Goal: Information Seeking & Learning: Learn about a topic

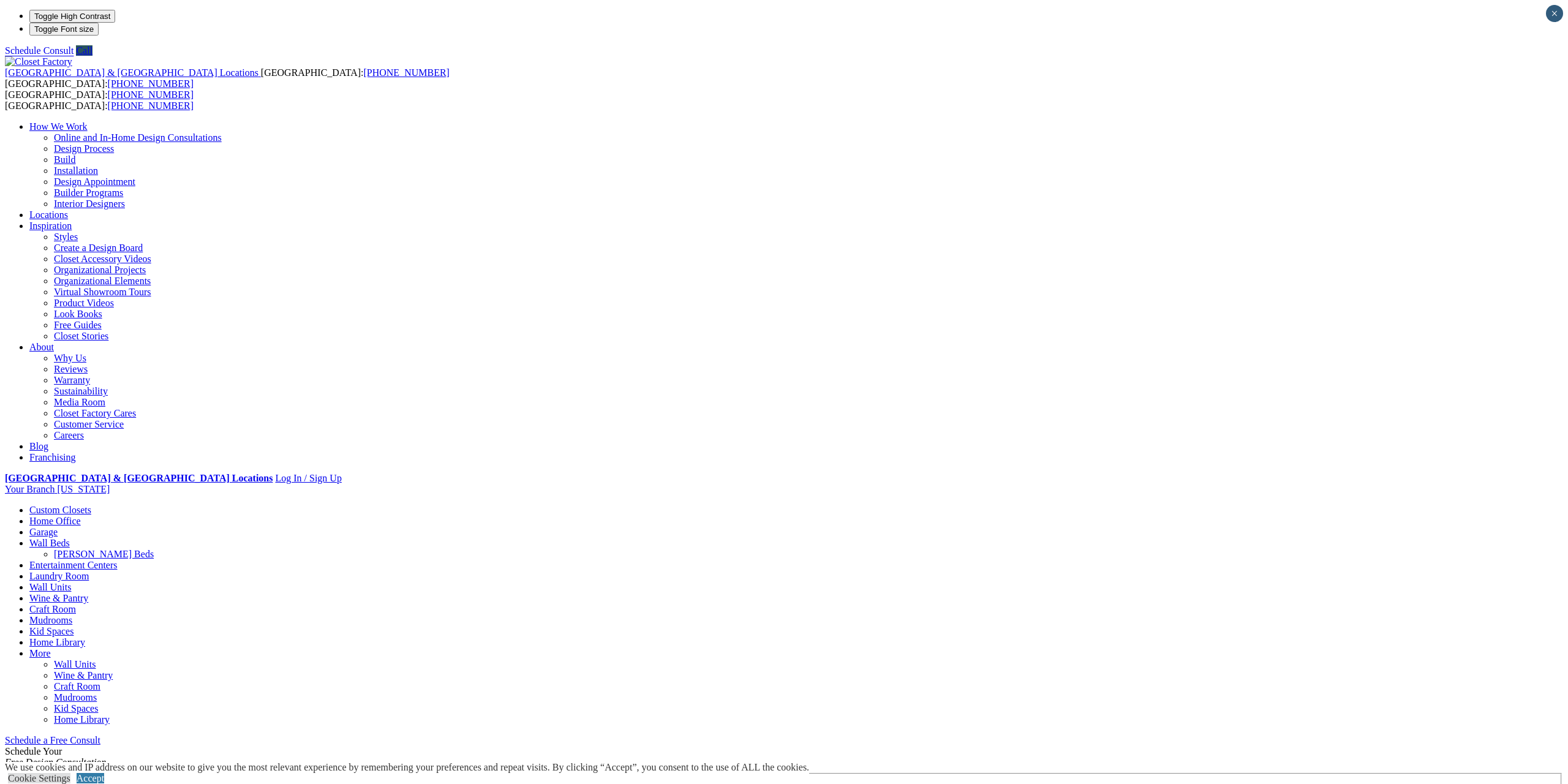
click at [81, 516] on link "Home Office" at bounding box center [55, 521] width 52 height 10
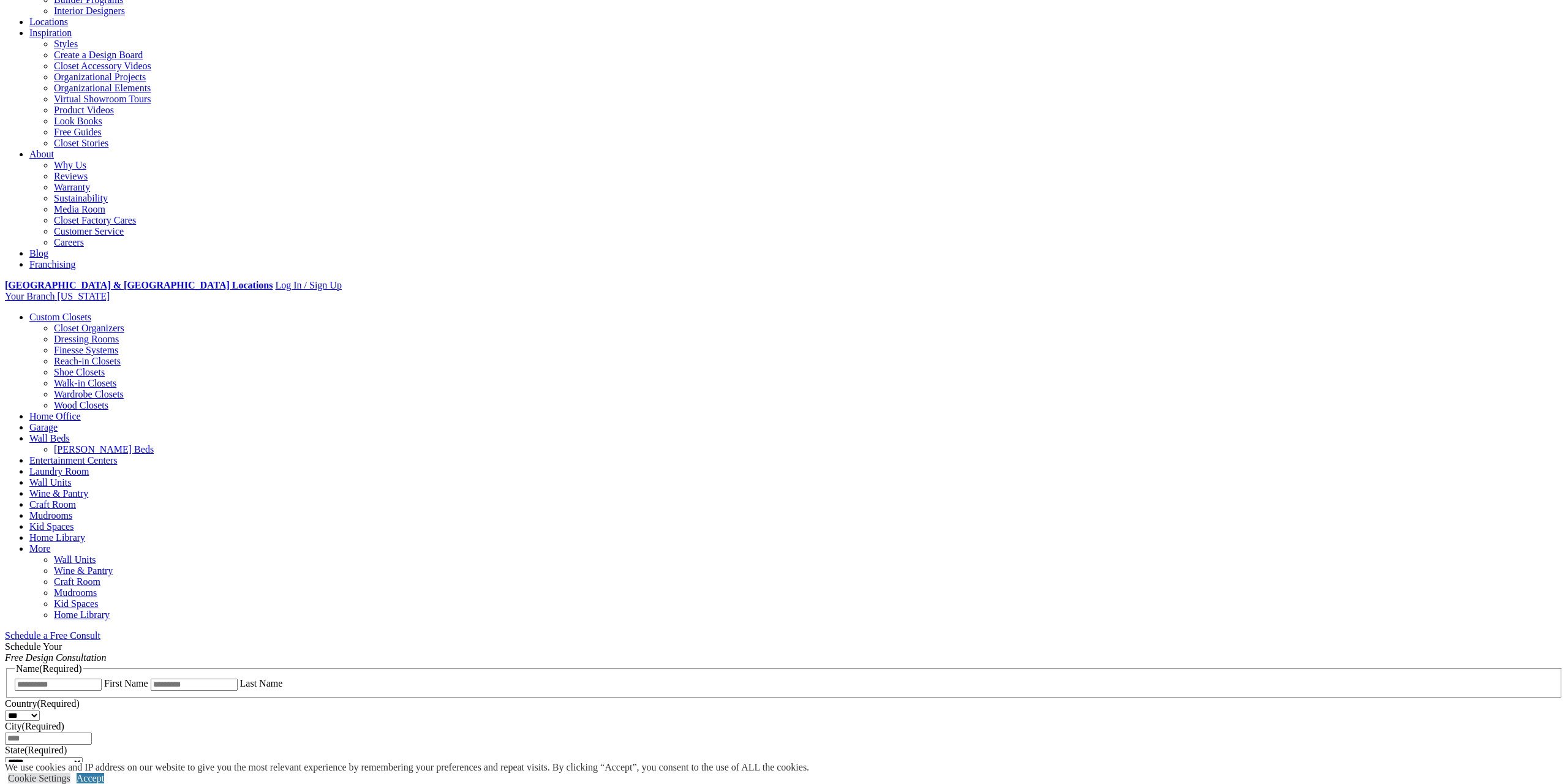
scroll to position [194, 0]
click at [101, 629] on span "Schedule a Free Consult (opens a dropdown menu)" at bounding box center [101, 634] width 0 height 10
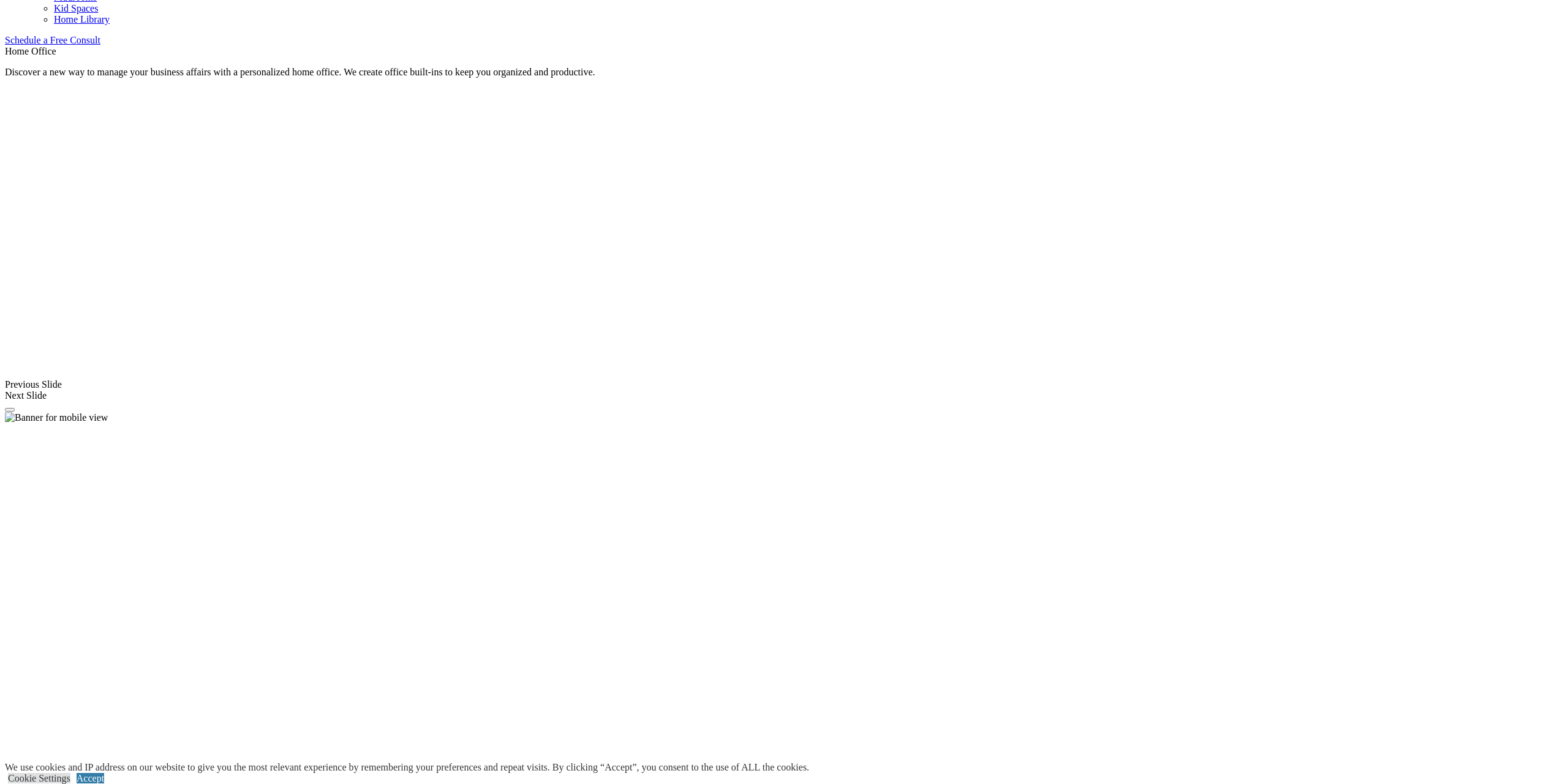
scroll to position [804, 0]
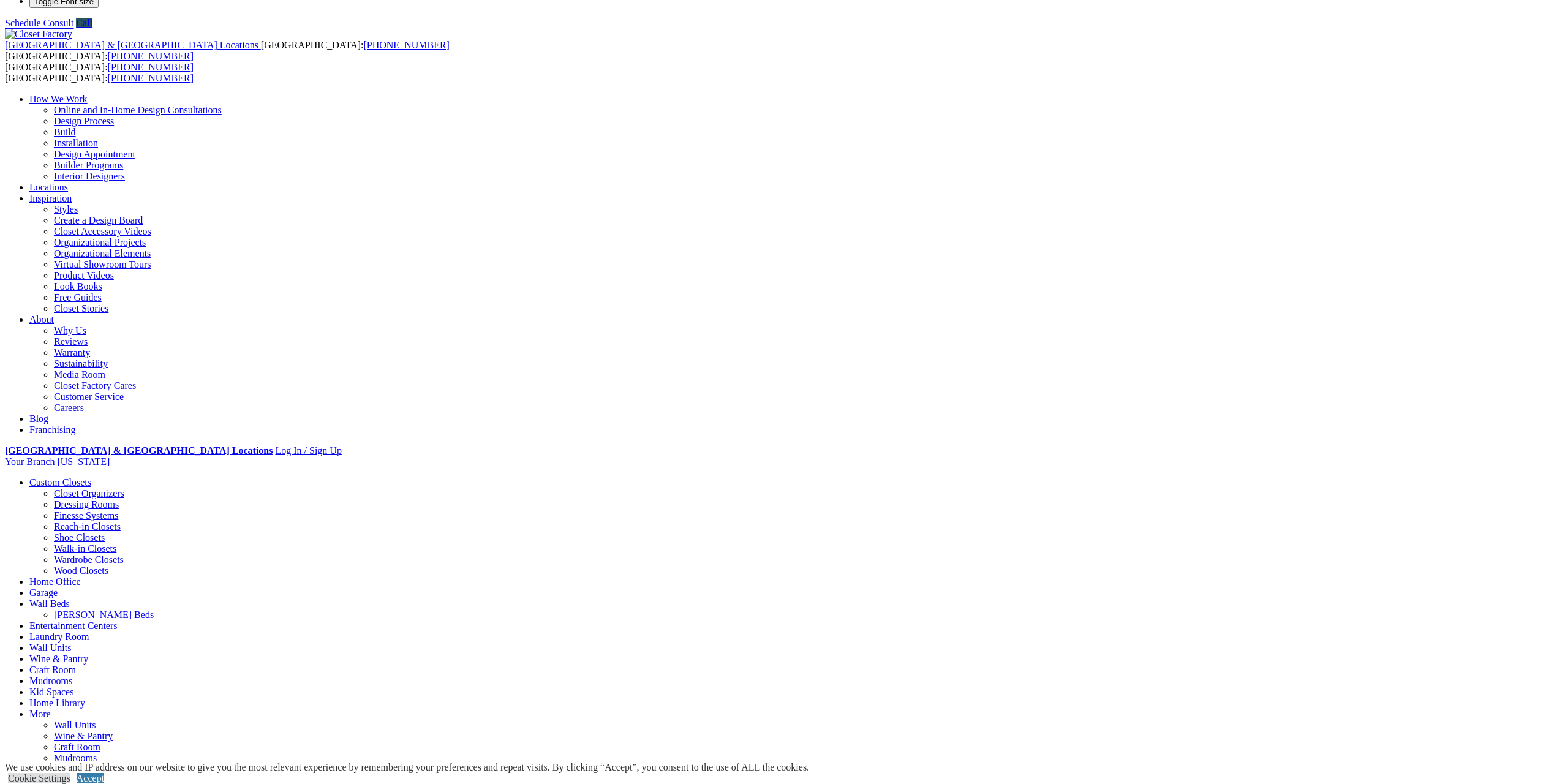
scroll to position [0, 0]
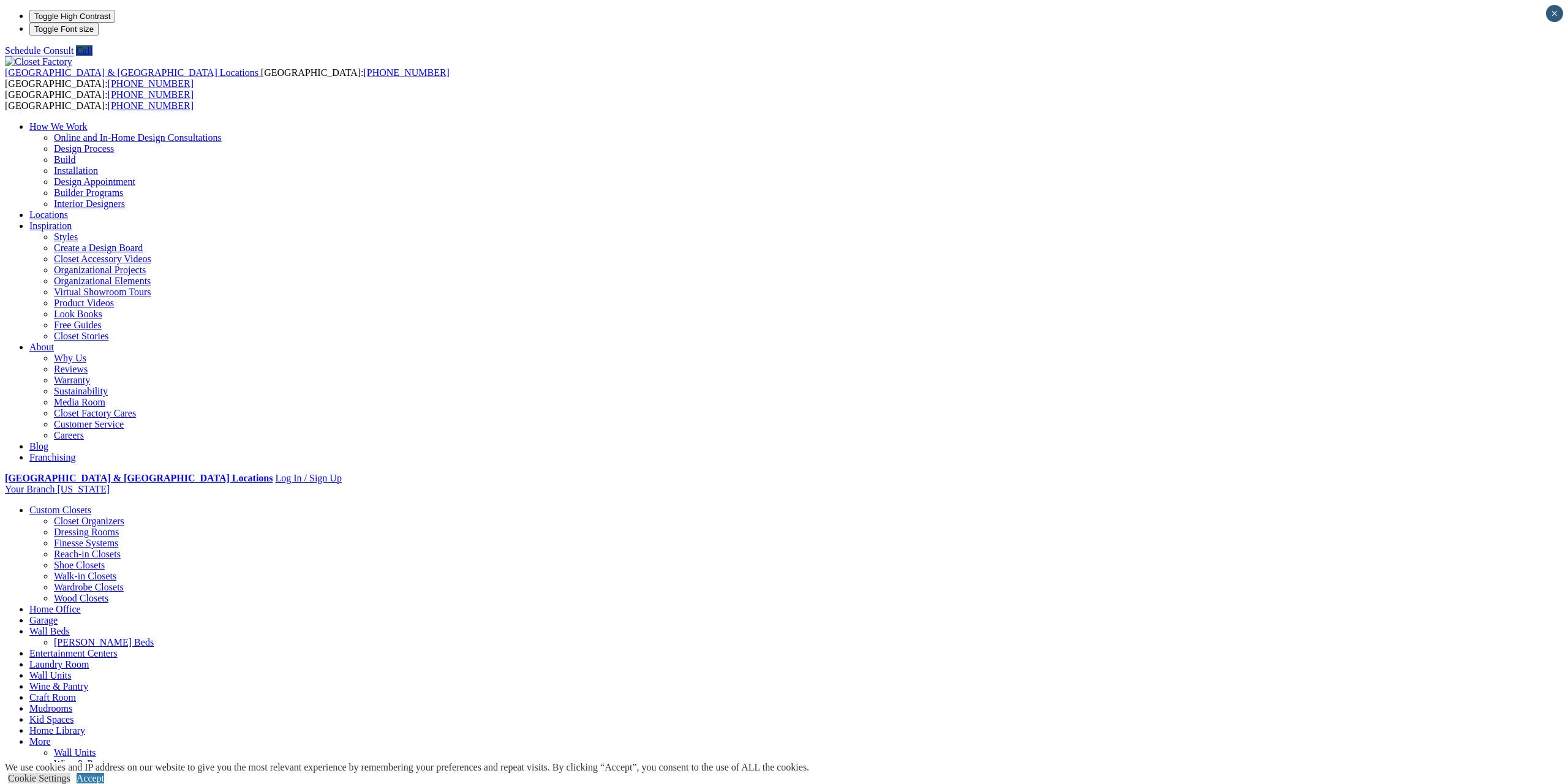
click at [1206, 484] on li "Your Branch New York ZIP code *" at bounding box center [784, 489] width 1558 height 11
type input "*****"
click input "*" at bounding box center [0, 0] width 0 height 0
click at [81, 604] on link "Home Office" at bounding box center [55, 609] width 52 height 10
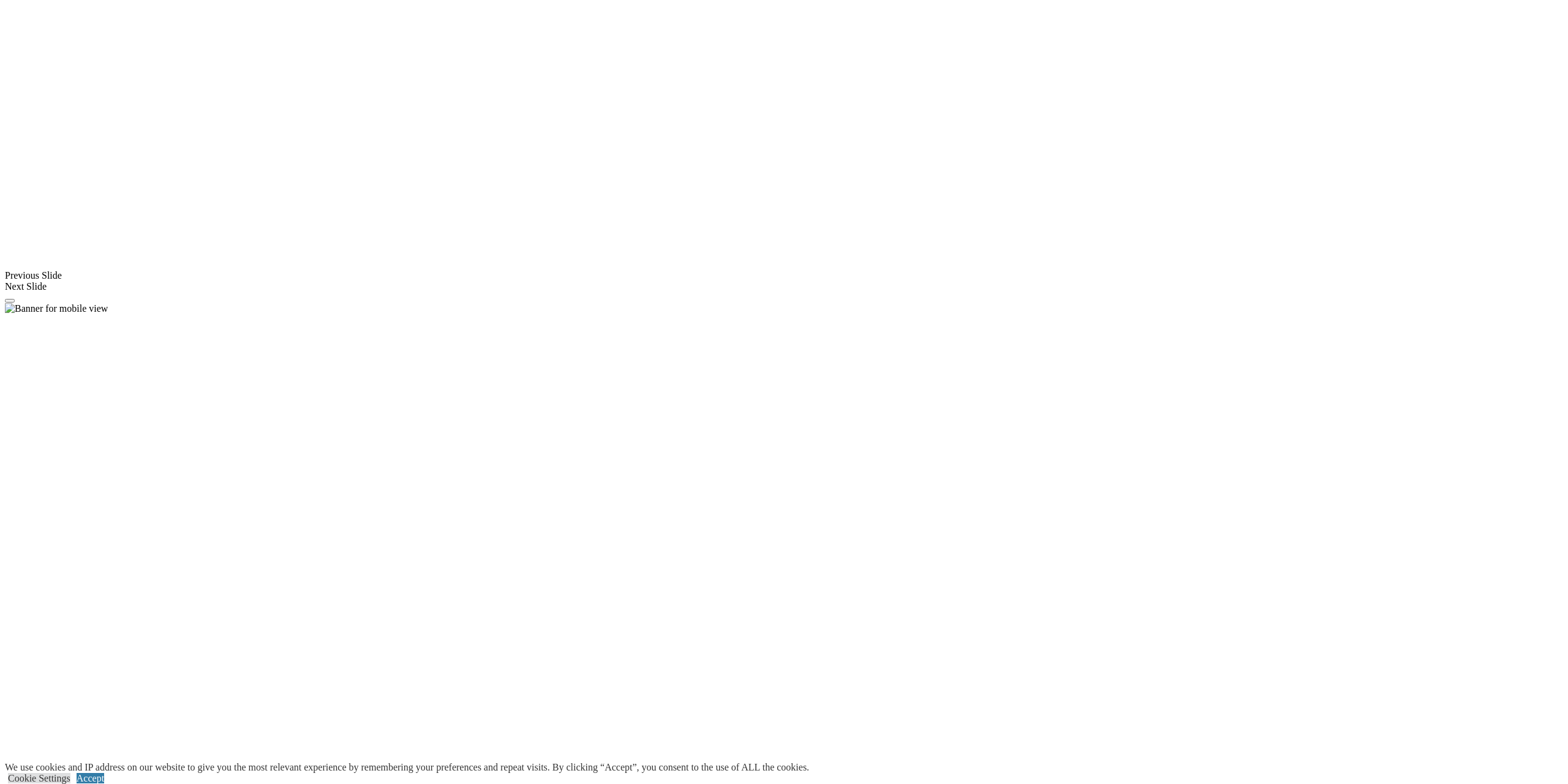
scroll to position [895, 0]
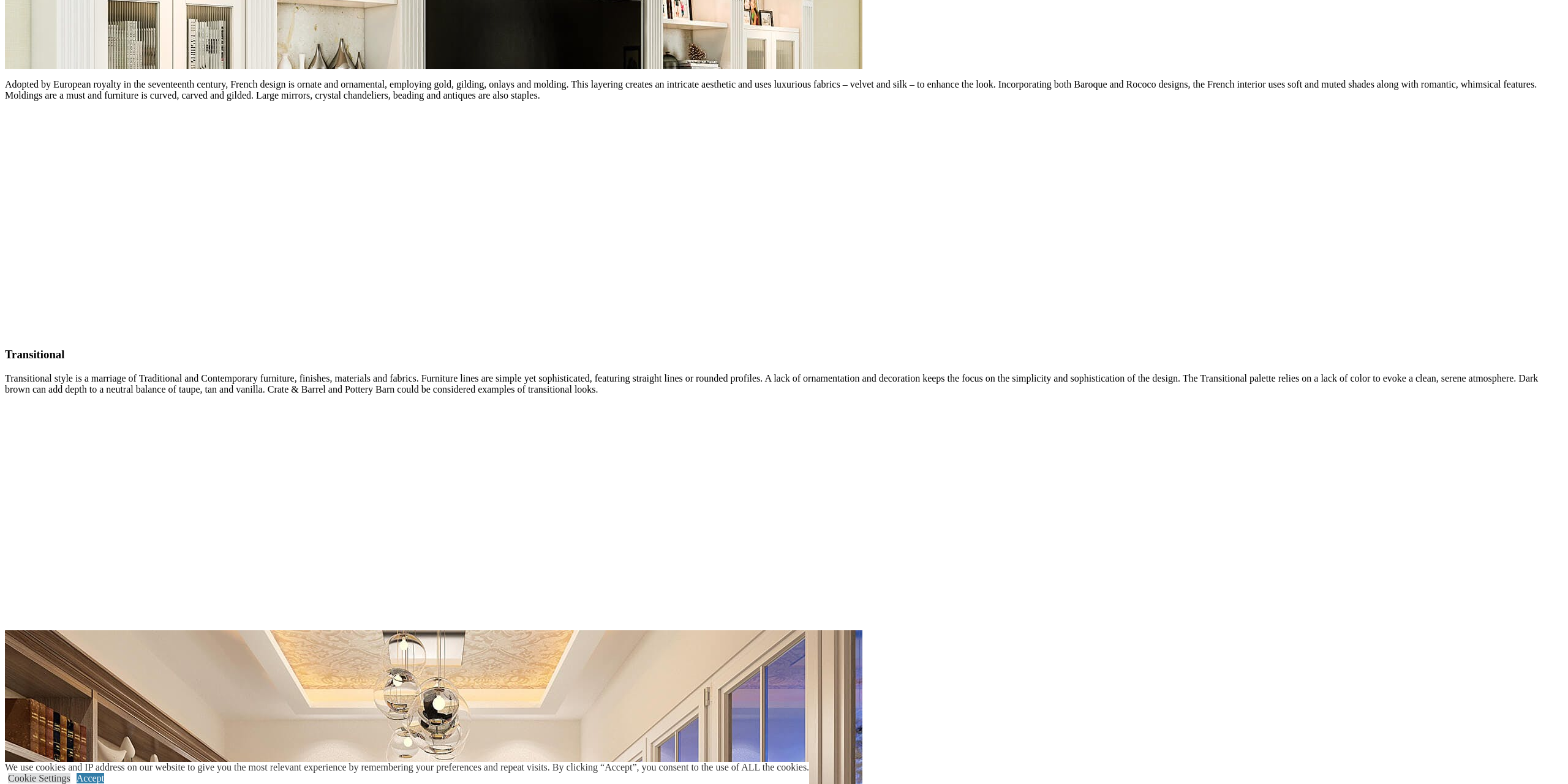
scroll to position [2814, 0]
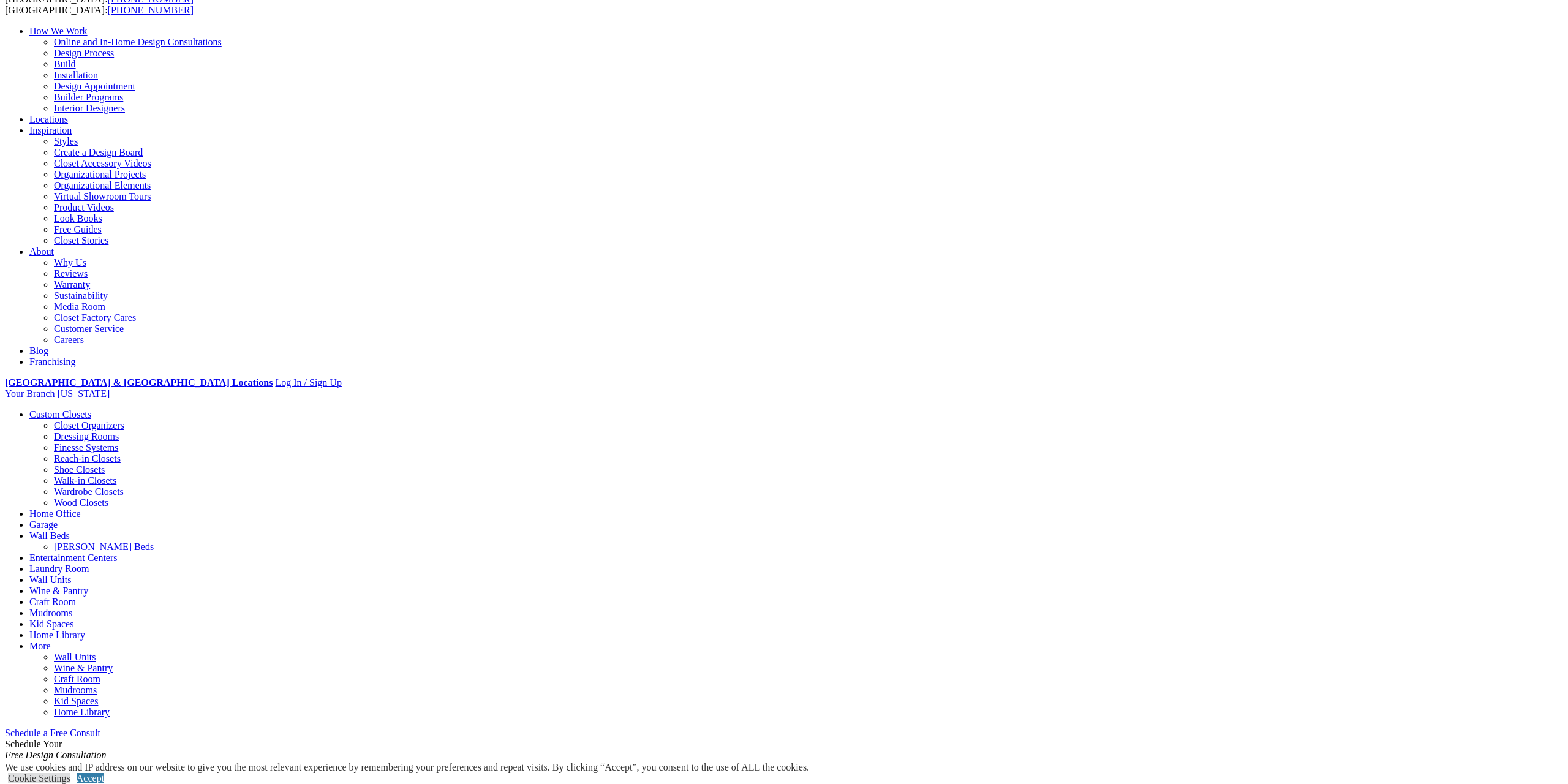
scroll to position [0, 0]
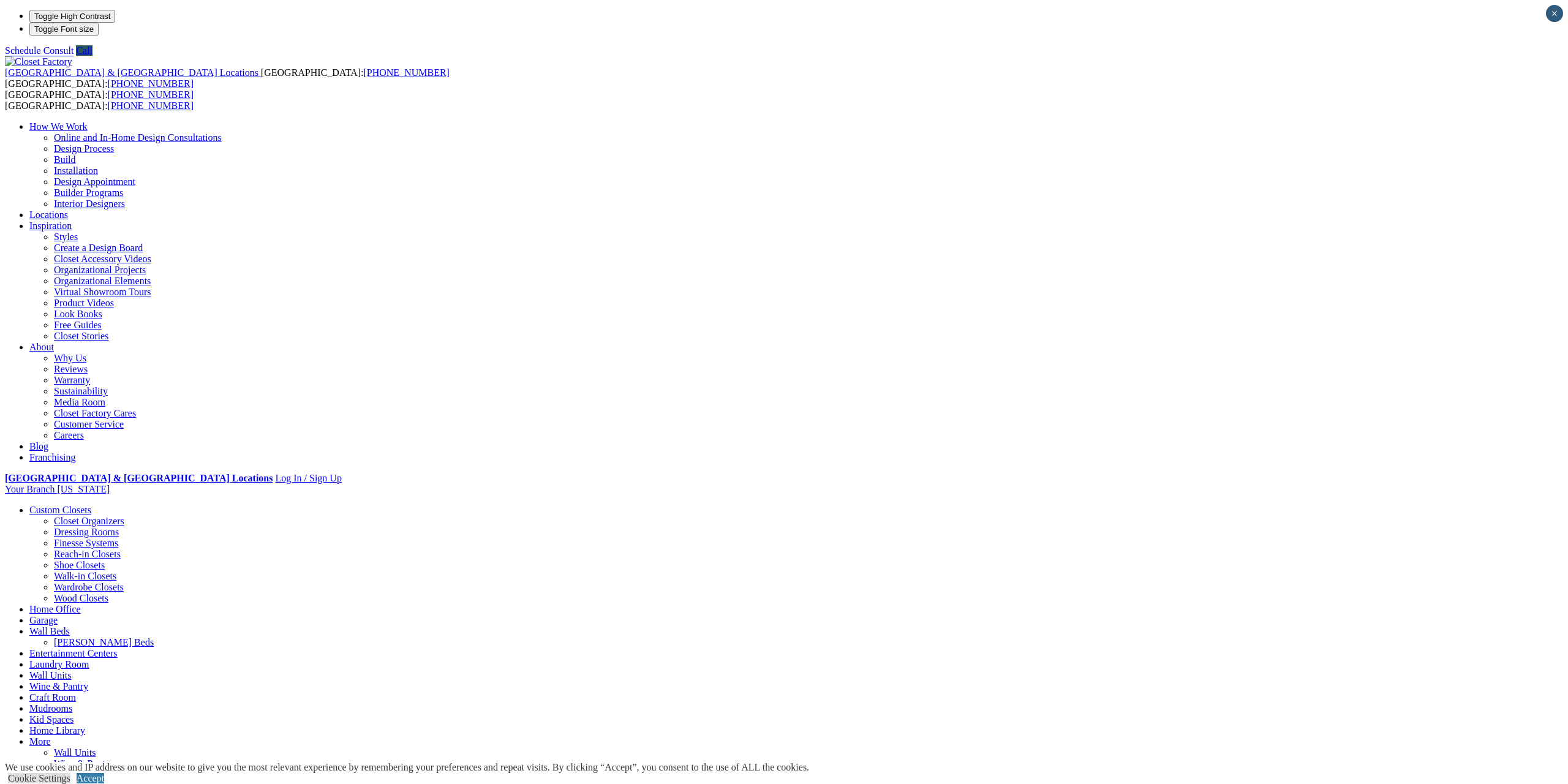
click at [71, 670] on link "Wall Units" at bounding box center [50, 675] width 41 height 10
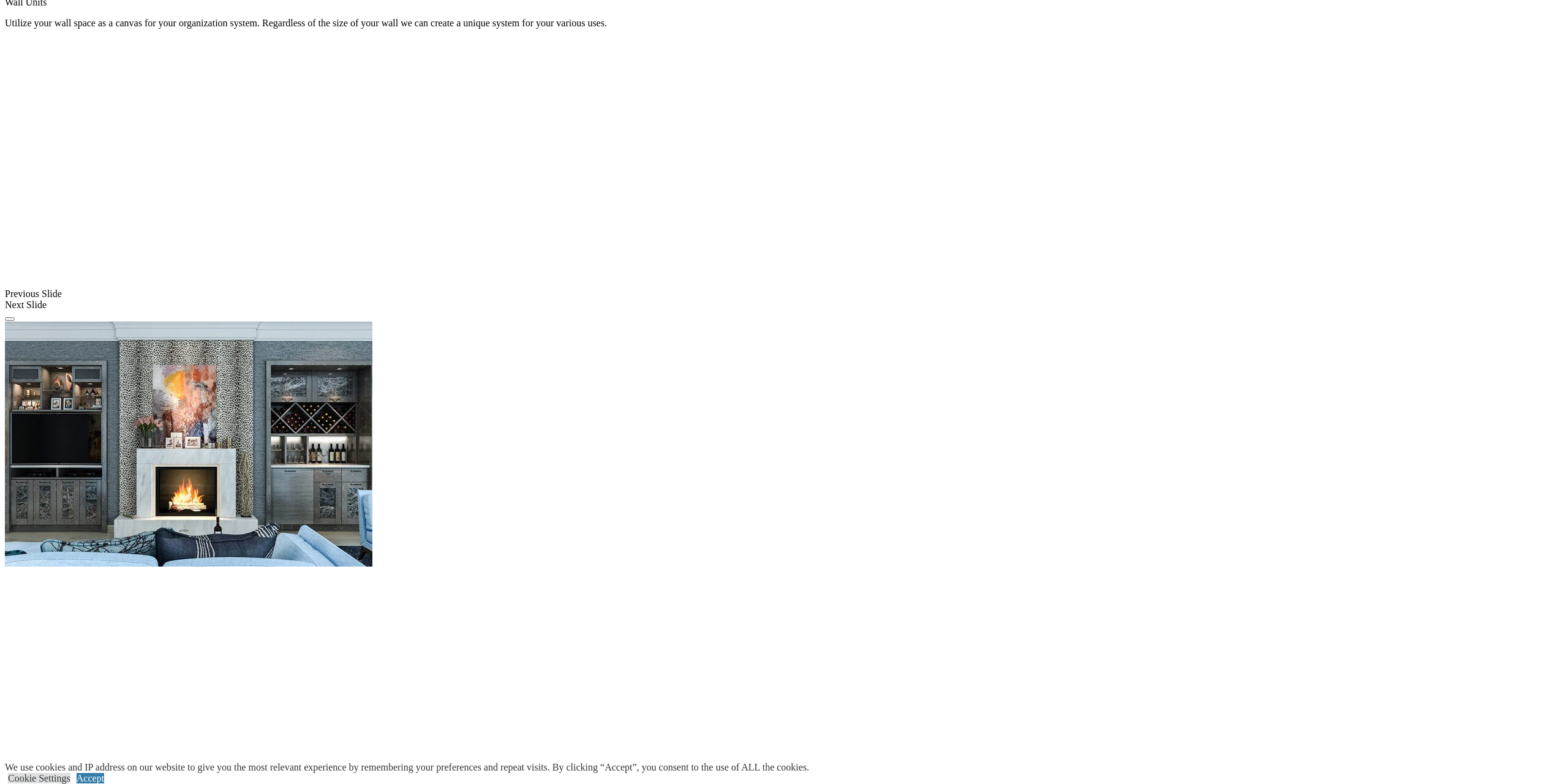
scroll to position [871, 0]
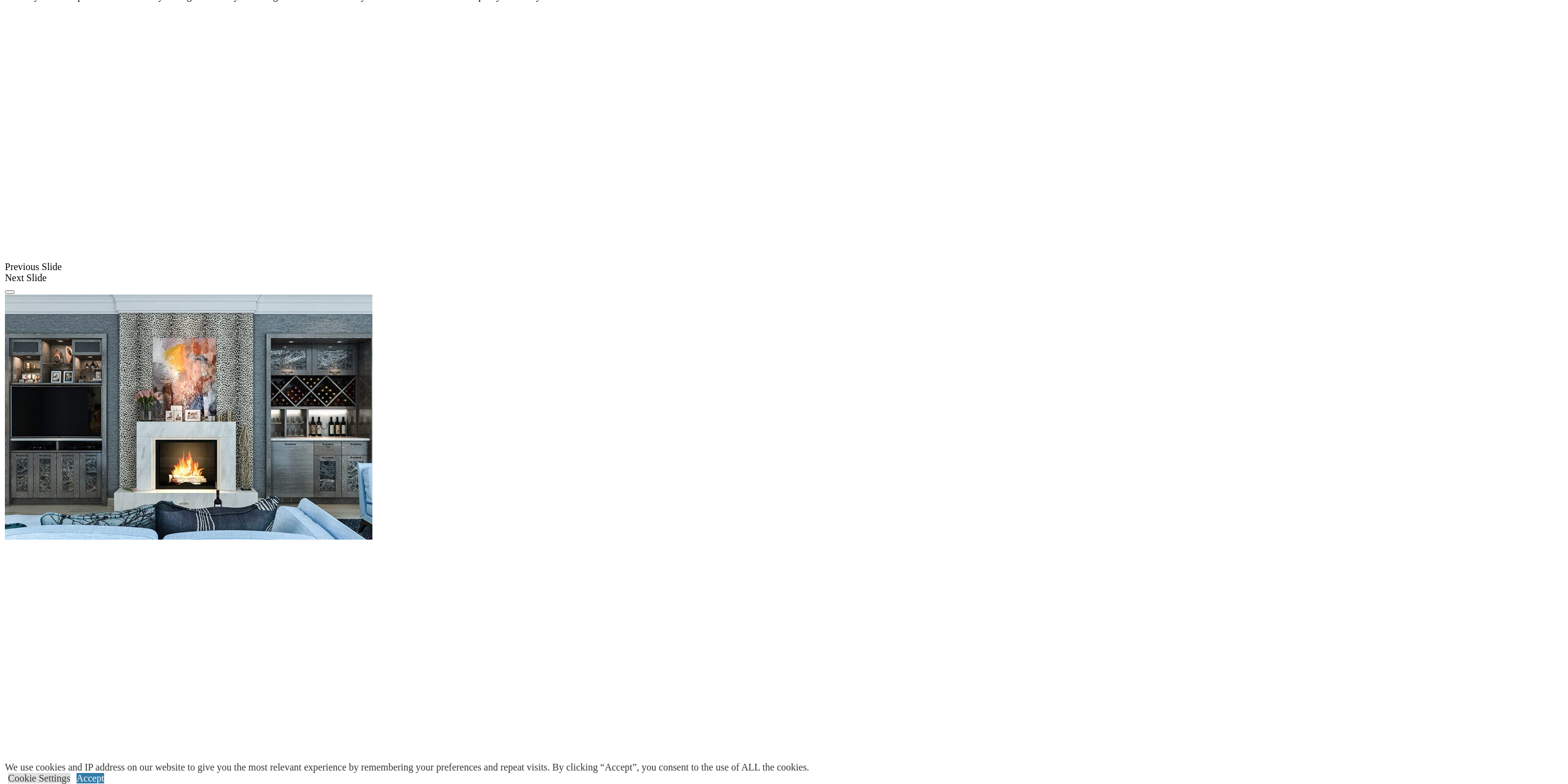
scroll to position [895, 0]
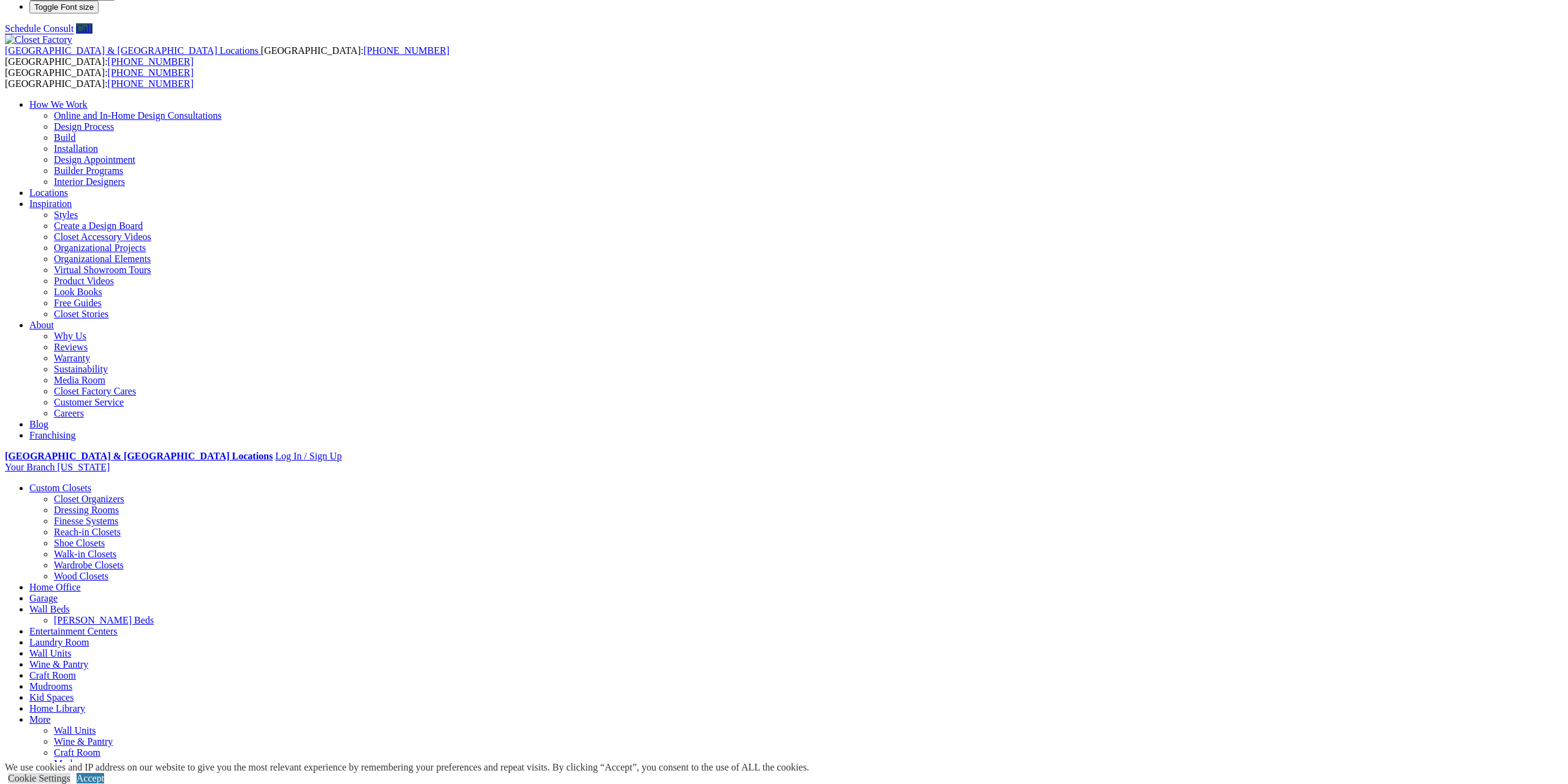
scroll to position [0, 0]
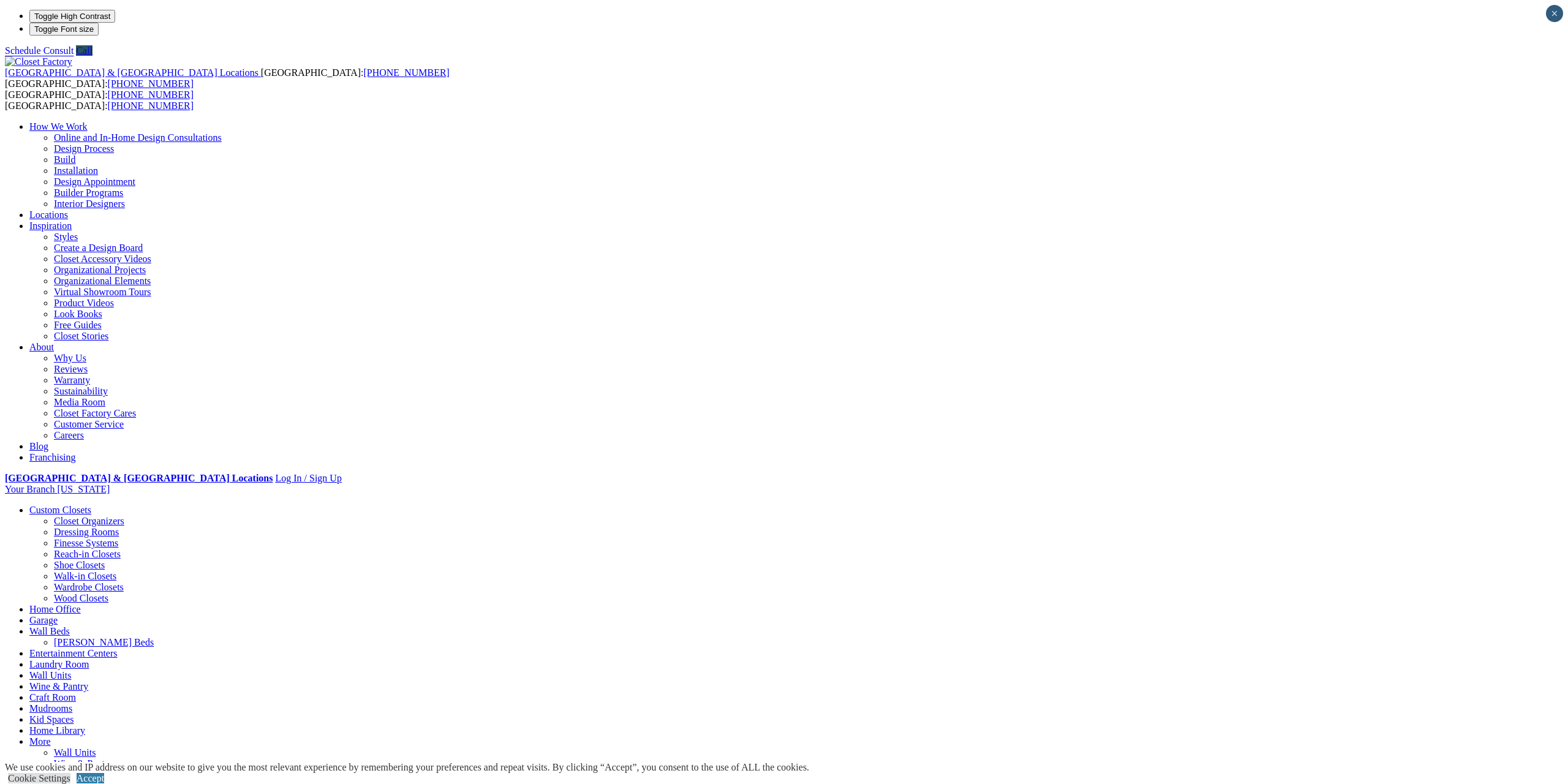
click at [124, 516] on link "Closet Organizers" at bounding box center [89, 521] width 70 height 10
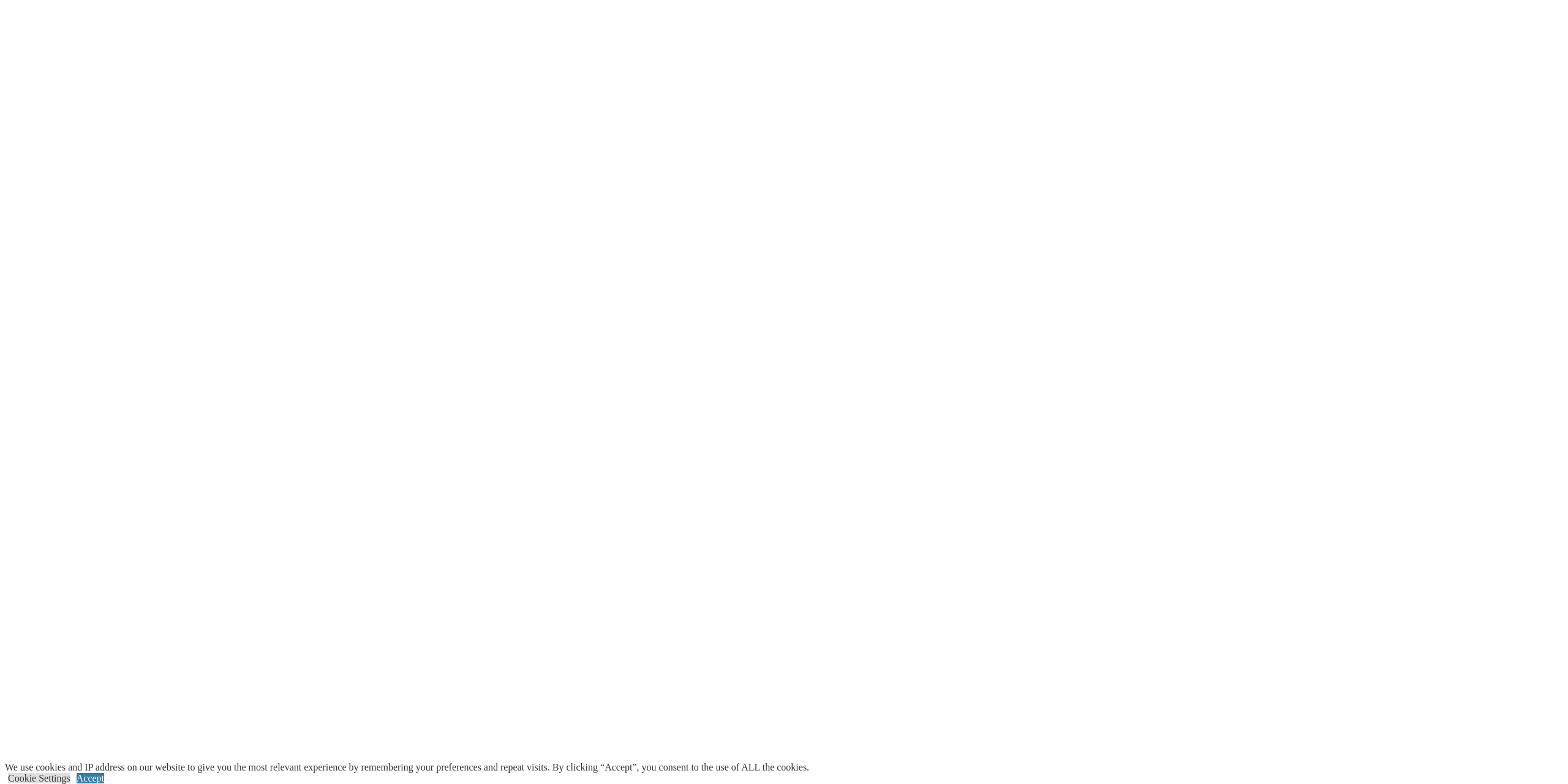
scroll to position [2618, 0]
